Goal: Download file/media

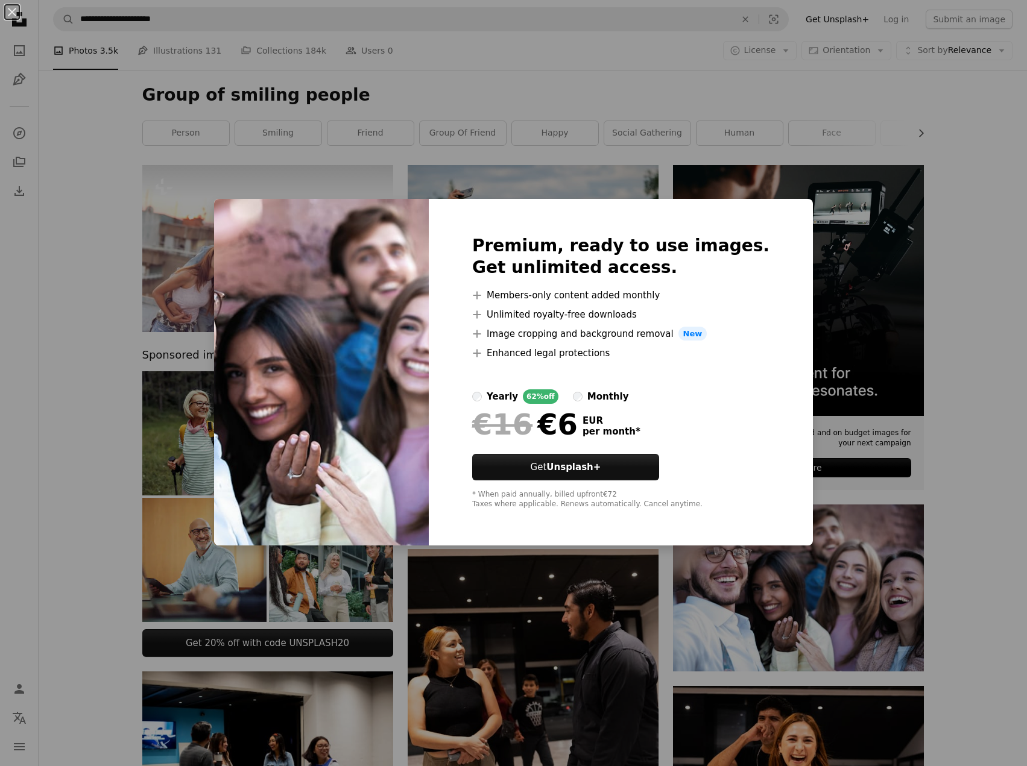
scroll to position [301, 0]
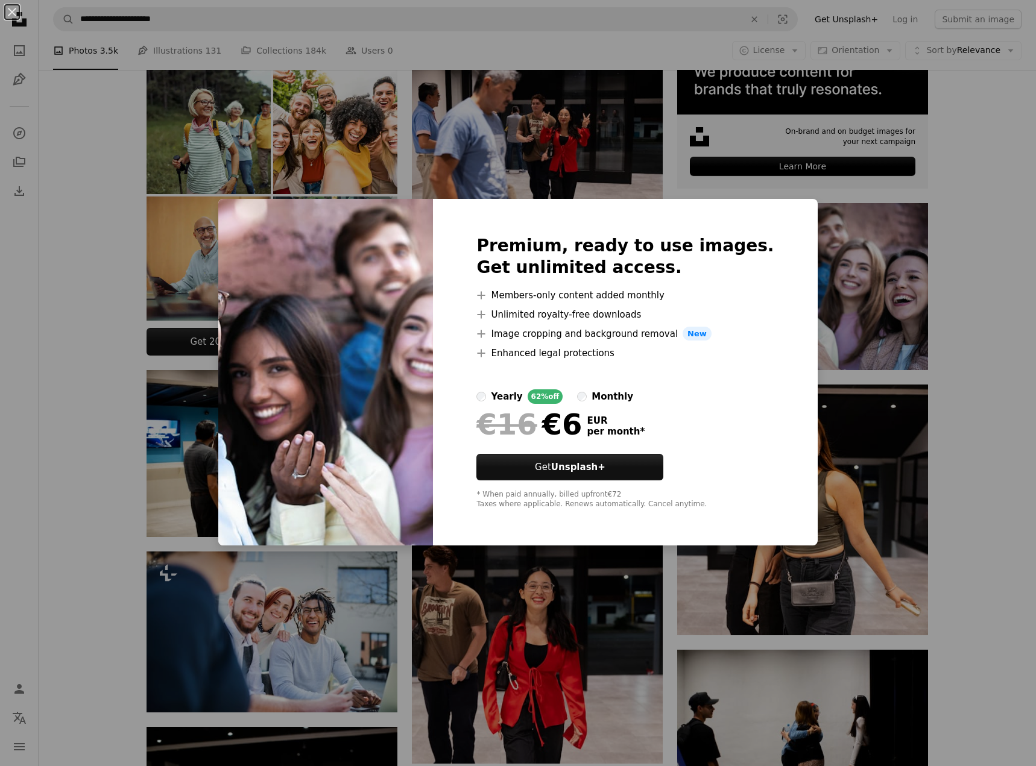
click at [955, 154] on div "An X shape Premium, ready to use images. Get unlimited access. A plus sign Memb…" at bounding box center [518, 383] width 1036 height 766
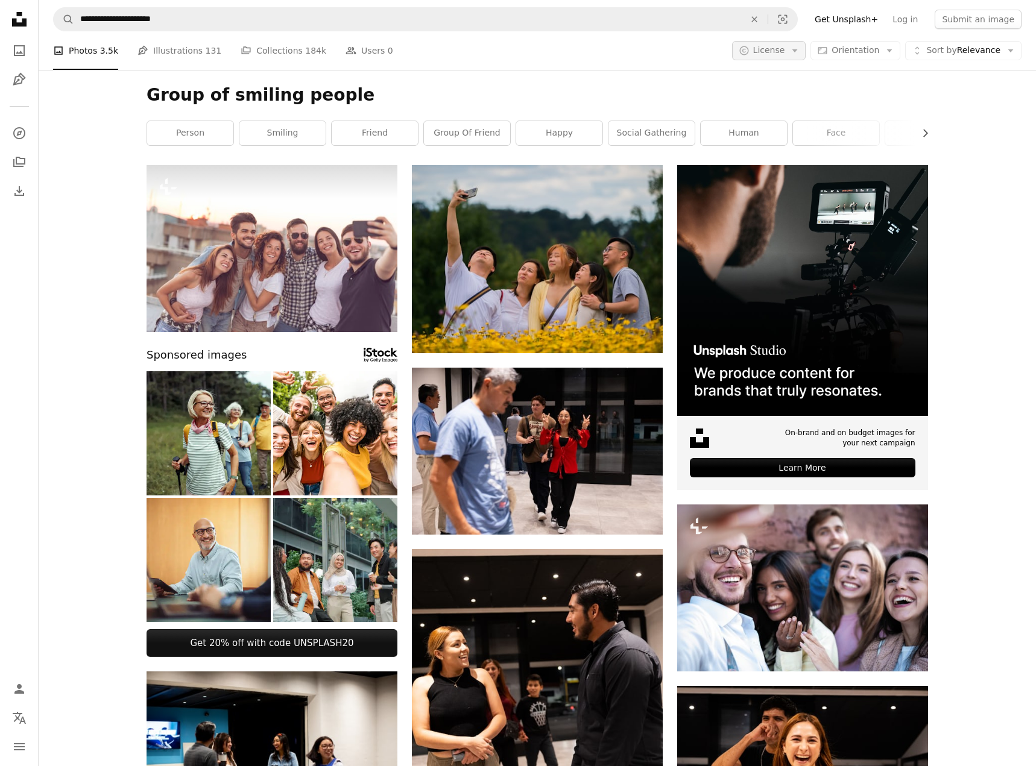
click at [793, 51] on icon "Arrow down" at bounding box center [794, 50] width 11 height 11
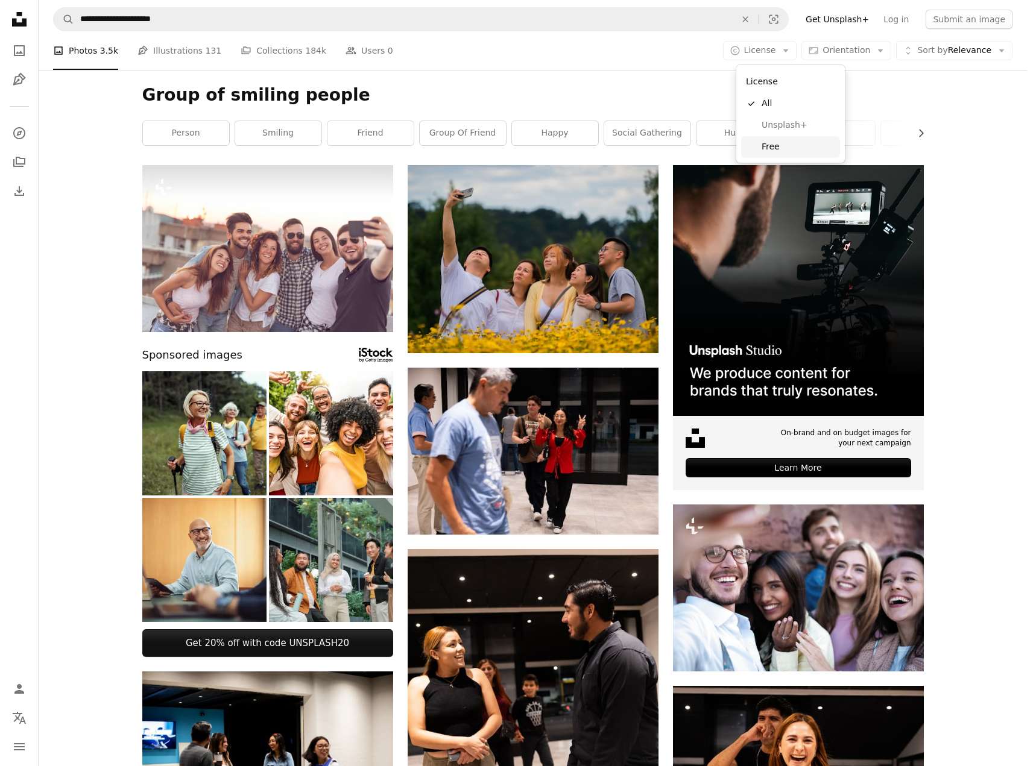
click at [767, 141] on span "Free" at bounding box center [798, 147] width 74 height 12
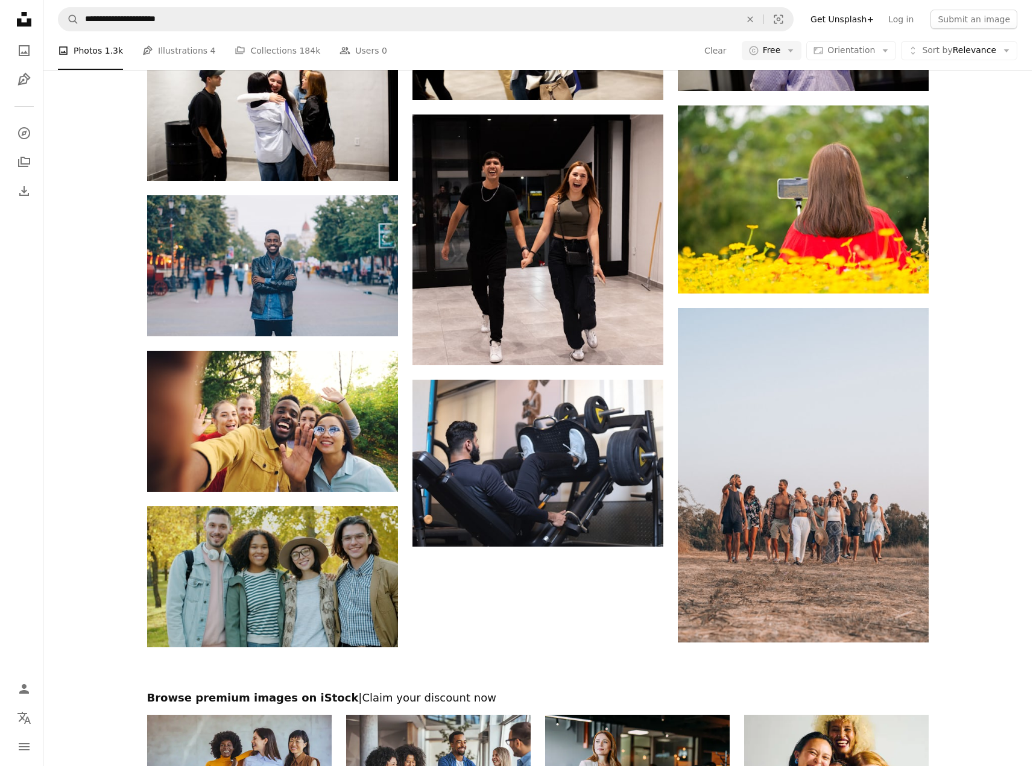
scroll to position [1145, 0]
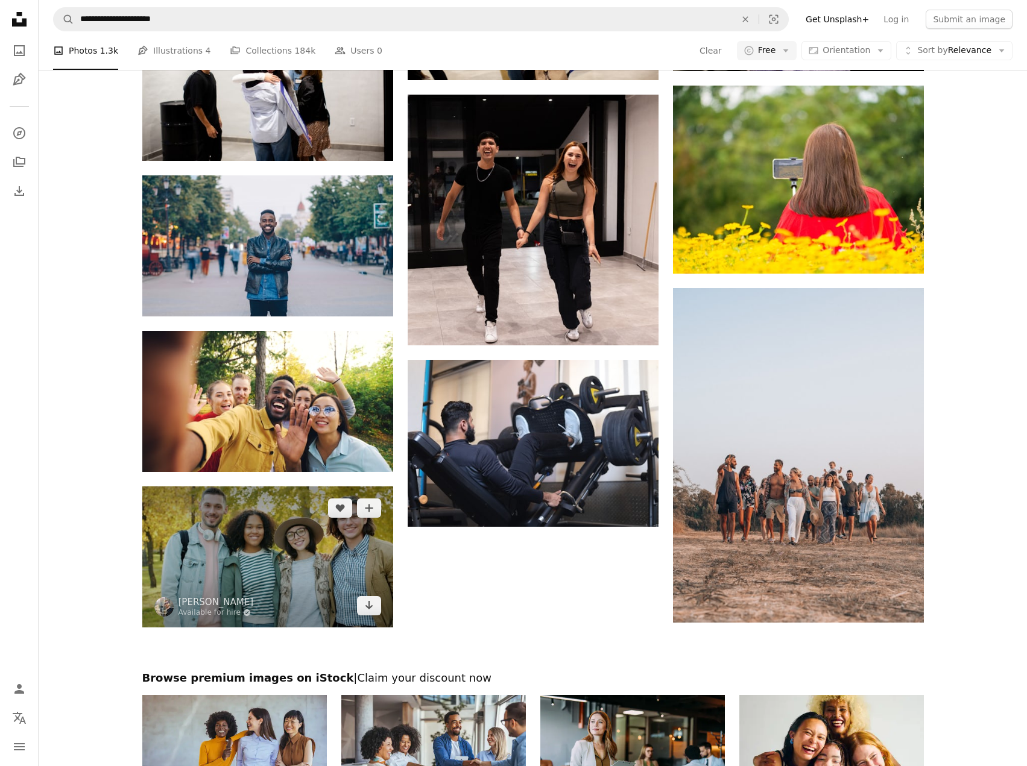
click at [309, 556] on img at bounding box center [267, 557] width 251 height 141
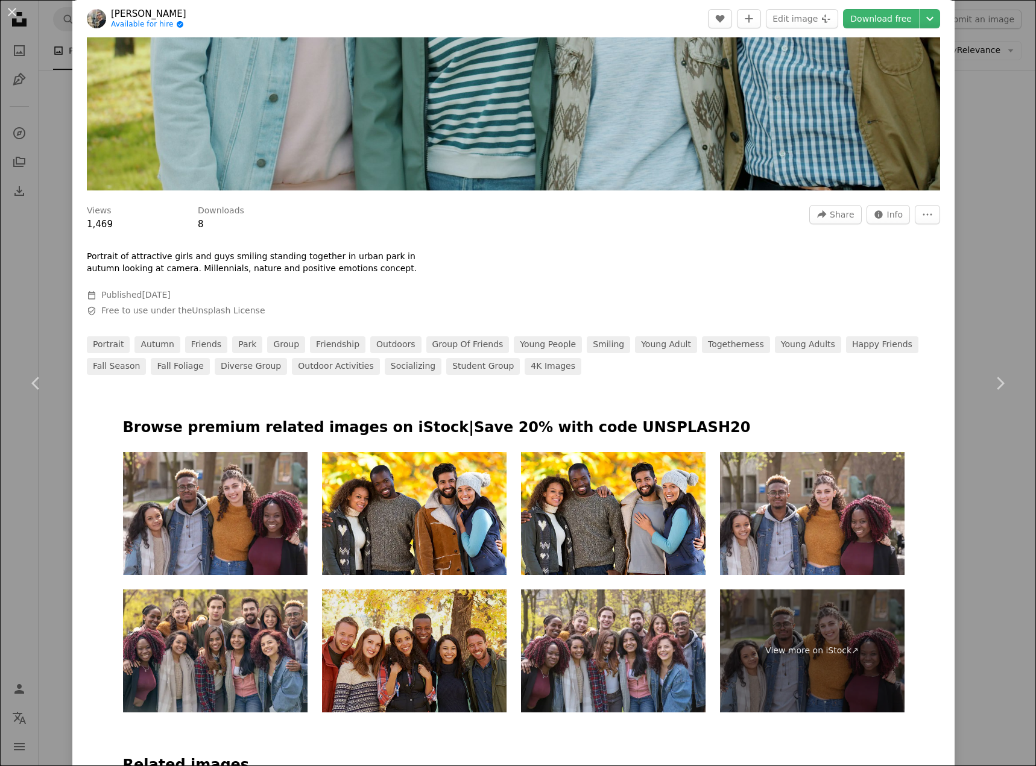
scroll to position [362, 0]
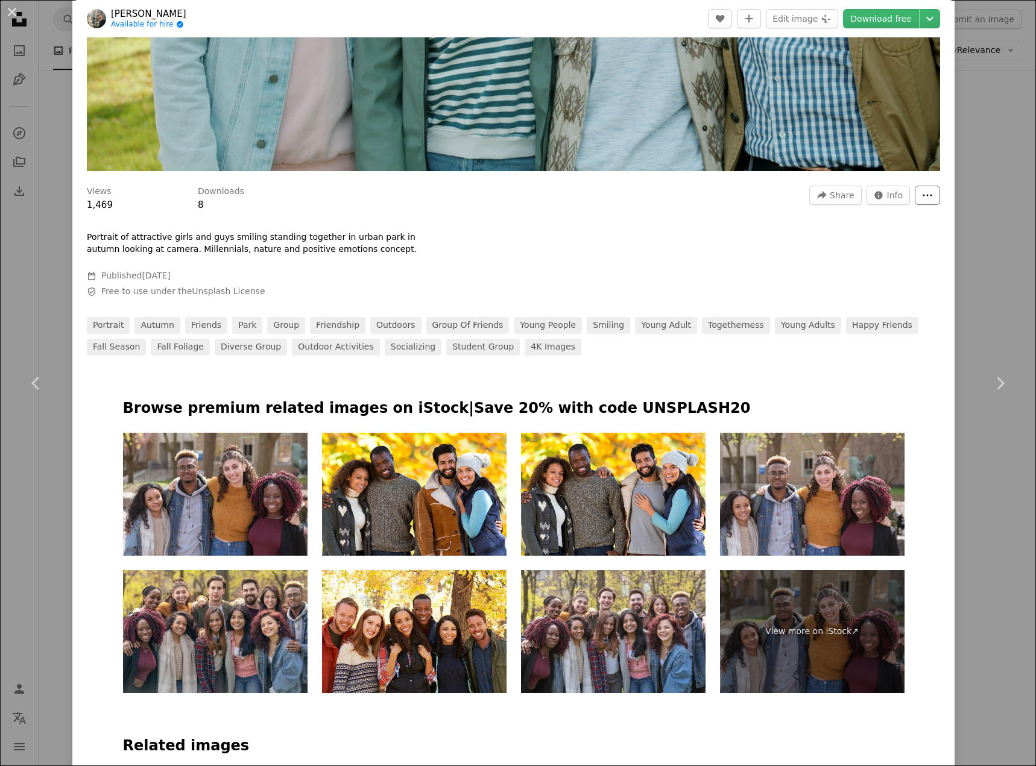
click at [924, 192] on button "More Actions" at bounding box center [927, 195] width 25 height 19
click at [840, 227] on dialog "An X shape Chevron left Chevron right [PERSON_NAME] Available for hire A checkm…" at bounding box center [518, 383] width 1036 height 766
click at [830, 194] on span "Share" at bounding box center [842, 195] width 24 height 18
click at [741, 258] on dialog "An X shape Chevron left Chevron right [PERSON_NAME] Available for hire A checkm…" at bounding box center [518, 383] width 1036 height 766
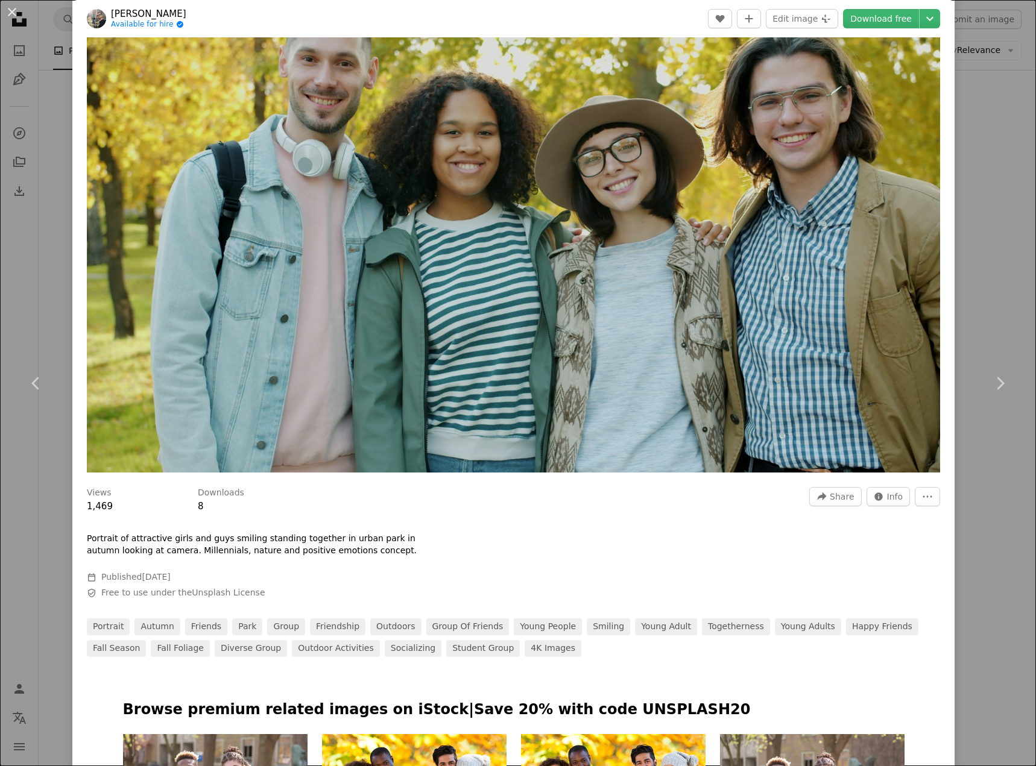
scroll to position [0, 0]
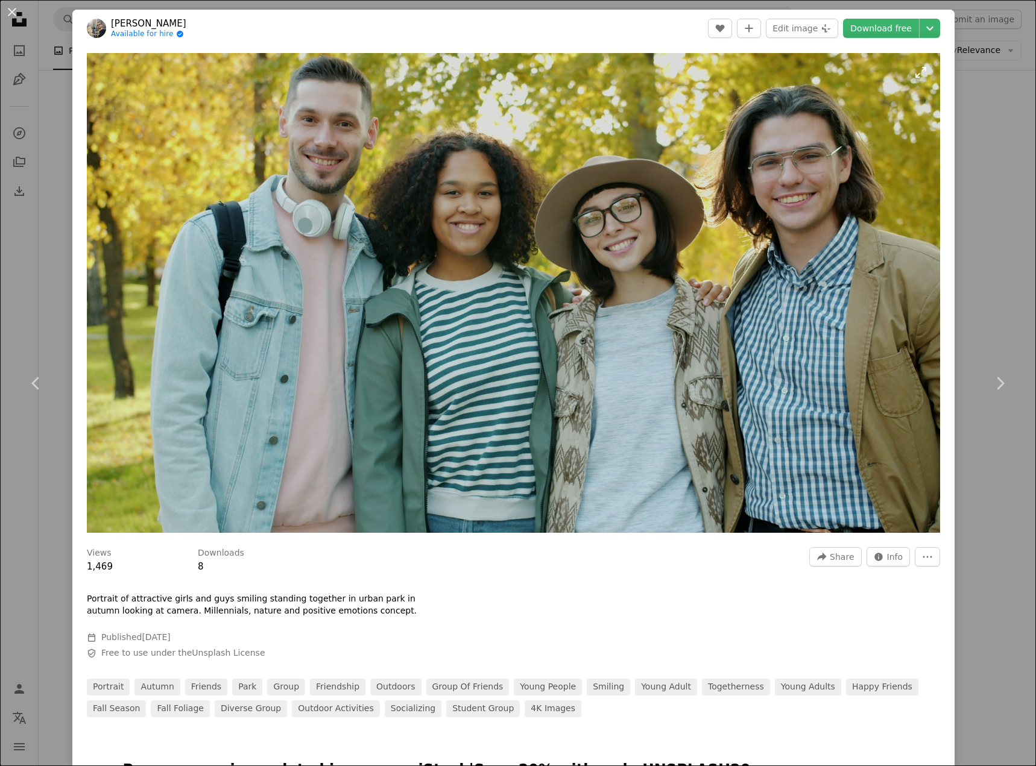
click at [524, 257] on img "Zoom in on this image" at bounding box center [513, 293] width 853 height 480
